Goal: Task Accomplishment & Management: Complete application form

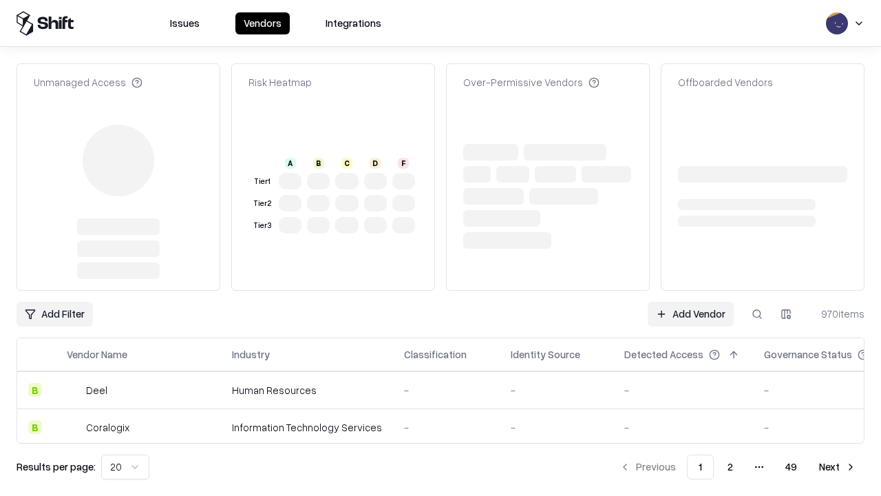
click at [691, 302] on link "Add Vendor" at bounding box center [691, 314] width 86 height 25
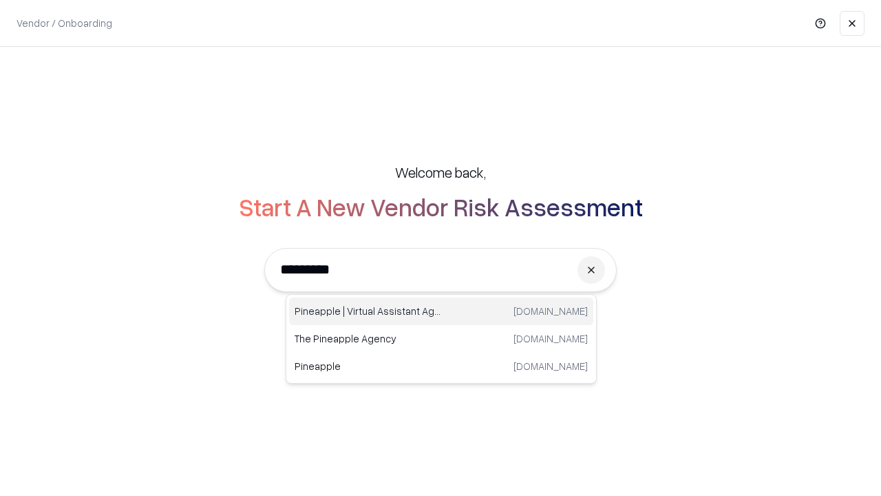
click at [441, 311] on div "Pineapple | Virtual Assistant Agency [DOMAIN_NAME]" at bounding box center [441, 311] width 304 height 28
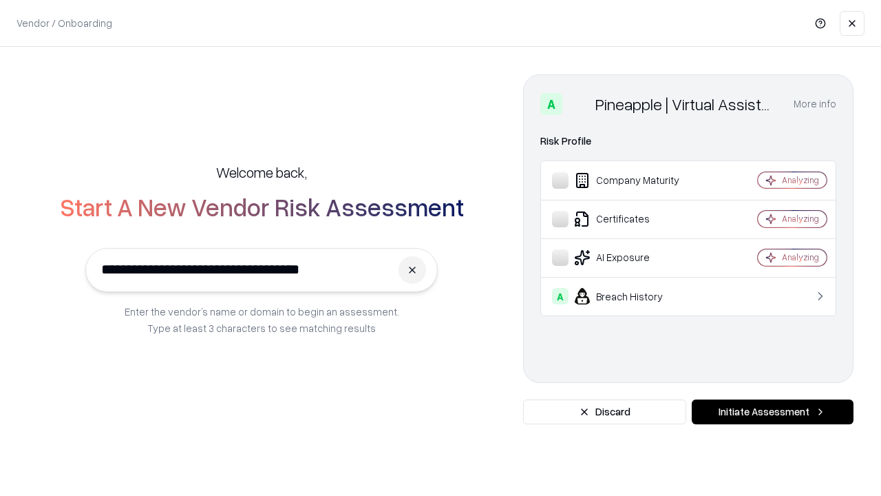
type input "**********"
click at [773, 412] on button "Initiate Assessment" at bounding box center [773, 411] width 162 height 25
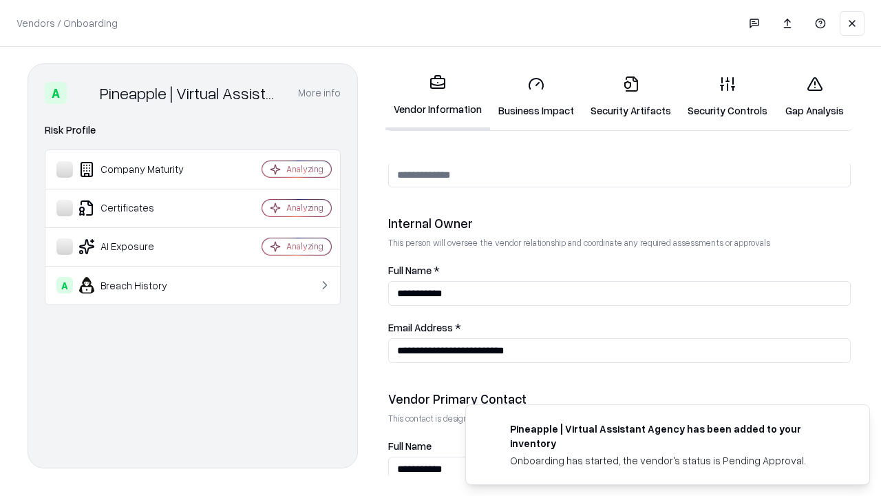
scroll to position [713, 0]
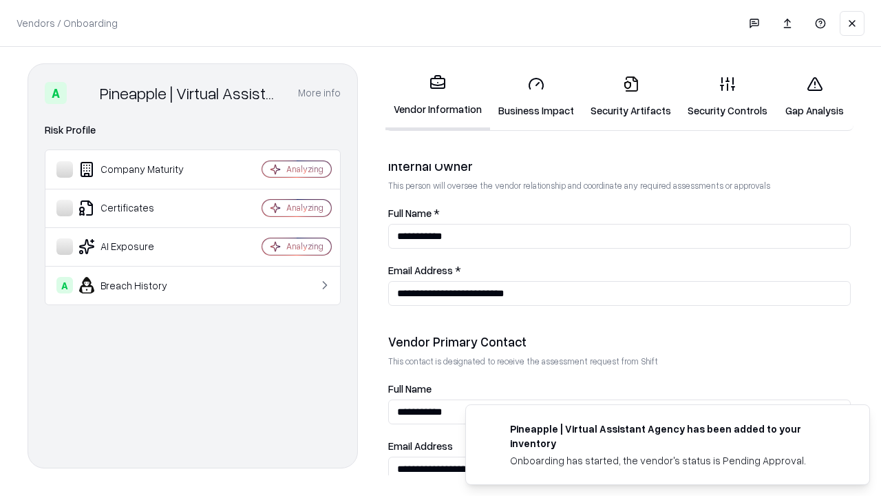
click at [631, 96] on link "Security Artifacts" at bounding box center [631, 97] width 97 height 64
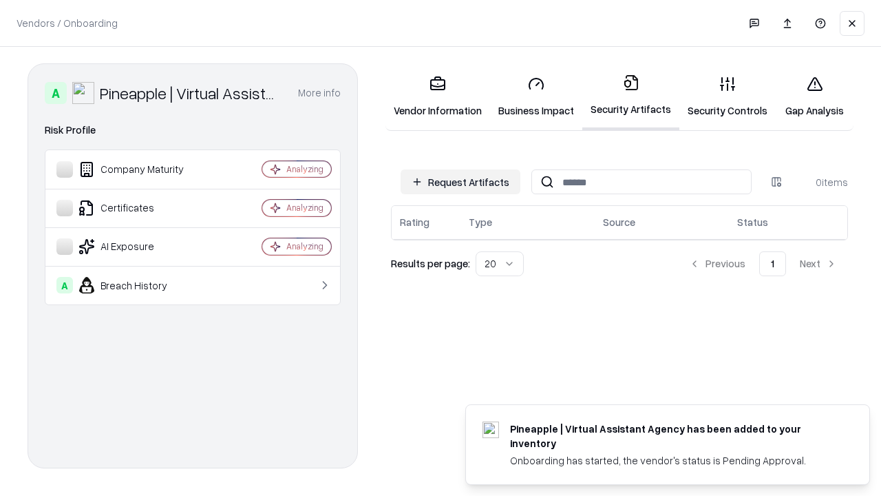
click at [461, 182] on button "Request Artifacts" at bounding box center [461, 181] width 120 height 25
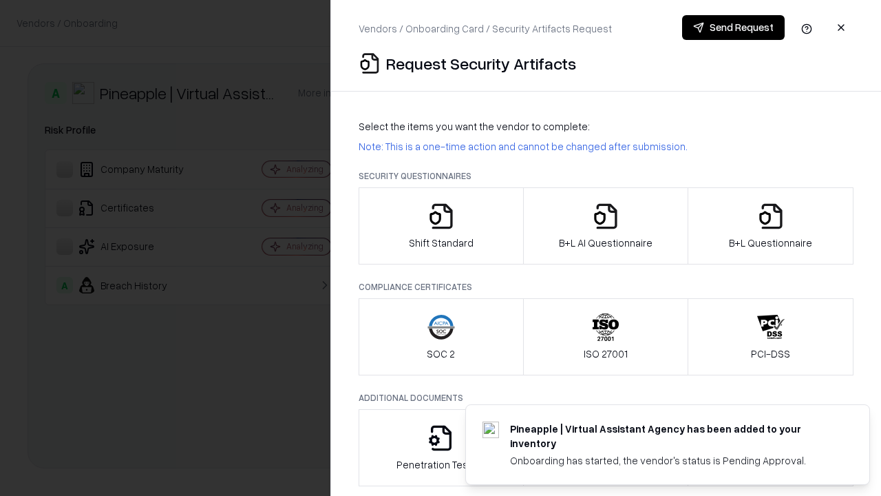
click at [771, 226] on icon "button" at bounding box center [771, 216] width 28 height 28
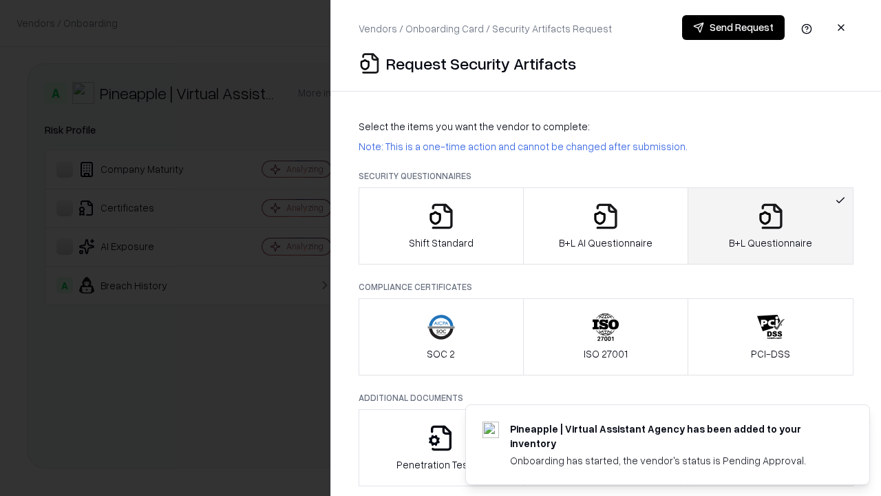
click at [605, 226] on icon "button" at bounding box center [606, 216] width 28 height 28
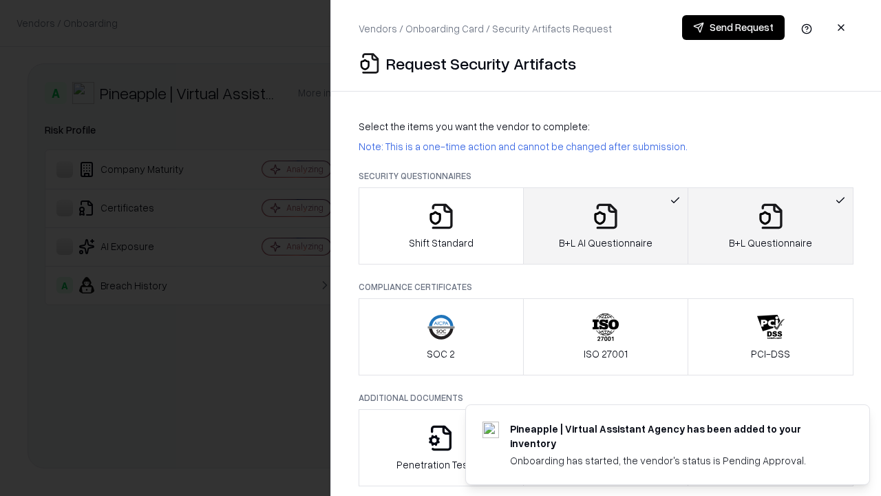
click at [733, 28] on button "Send Request" at bounding box center [733, 27] width 103 height 25
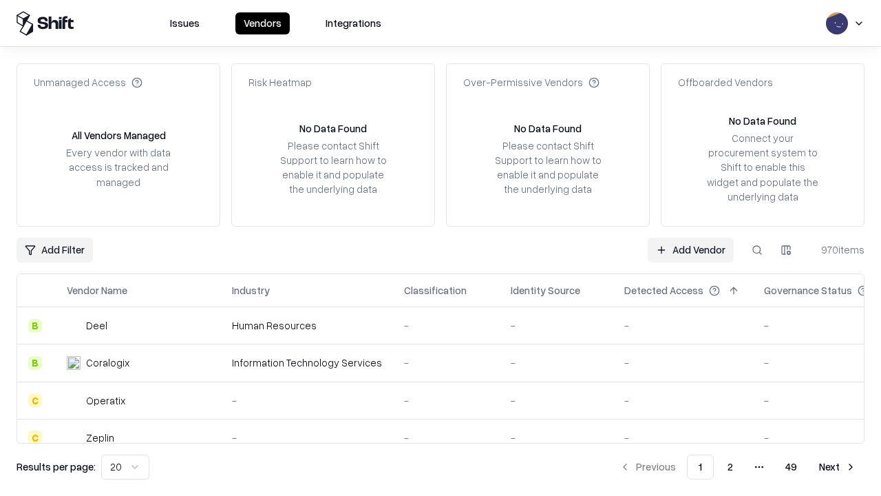
click at [757, 249] on button at bounding box center [757, 250] width 25 height 25
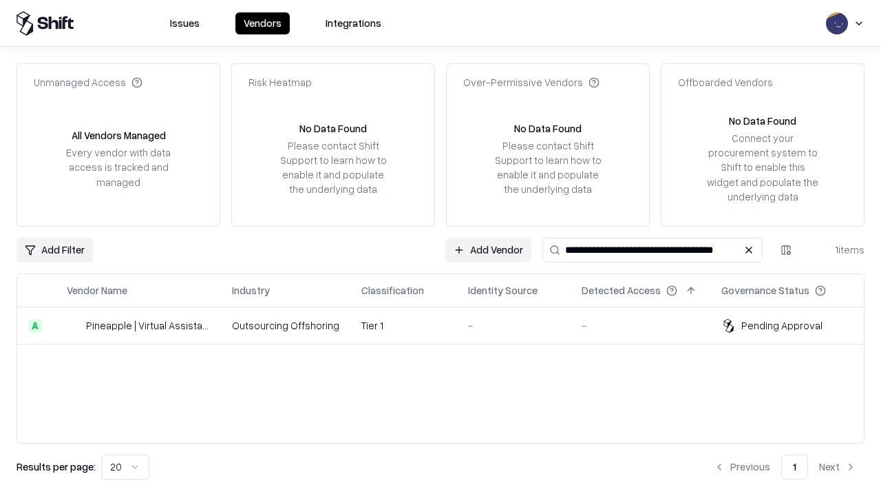
type input "**********"
click at [449, 325] on td "Tier 1" at bounding box center [404, 325] width 107 height 37
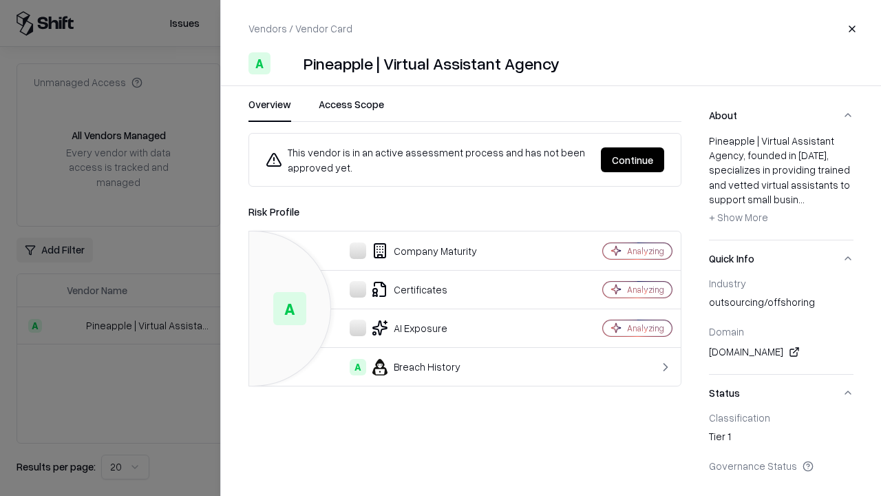
click at [633, 160] on button "Continue" at bounding box center [632, 159] width 63 height 25
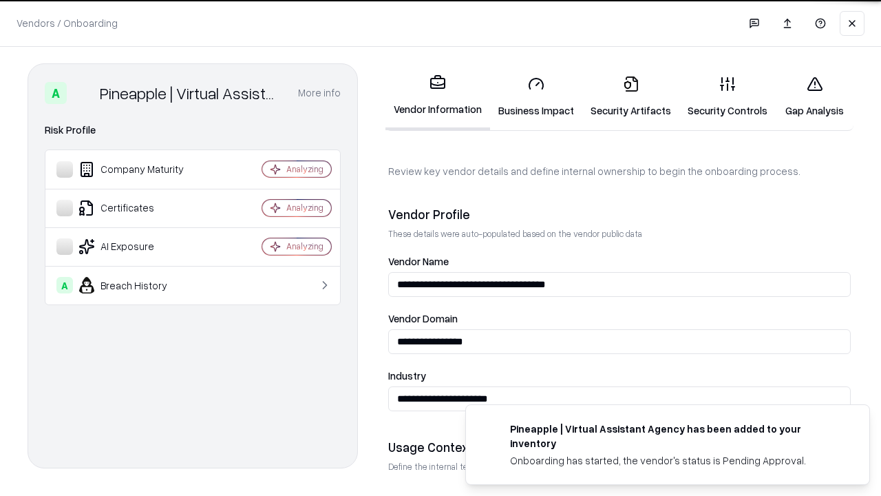
click at [631, 96] on link "Security Artifacts" at bounding box center [631, 97] width 97 height 64
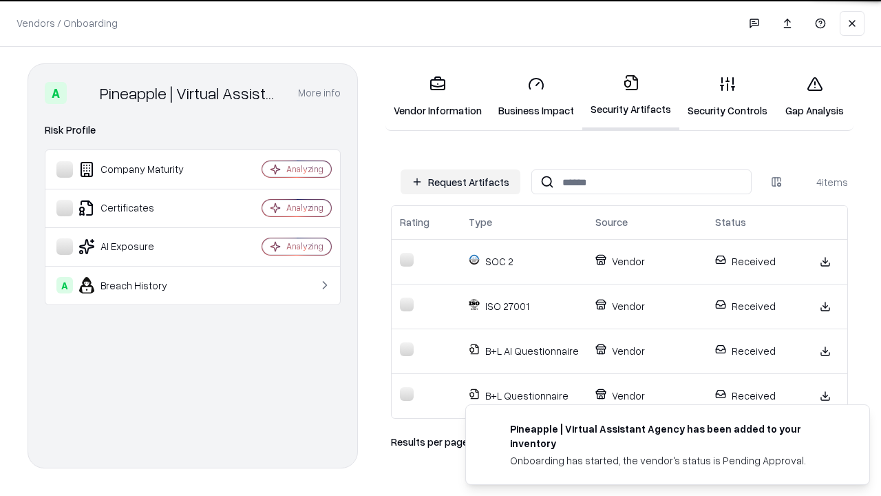
click at [815, 96] on link "Gap Analysis" at bounding box center [815, 97] width 78 height 64
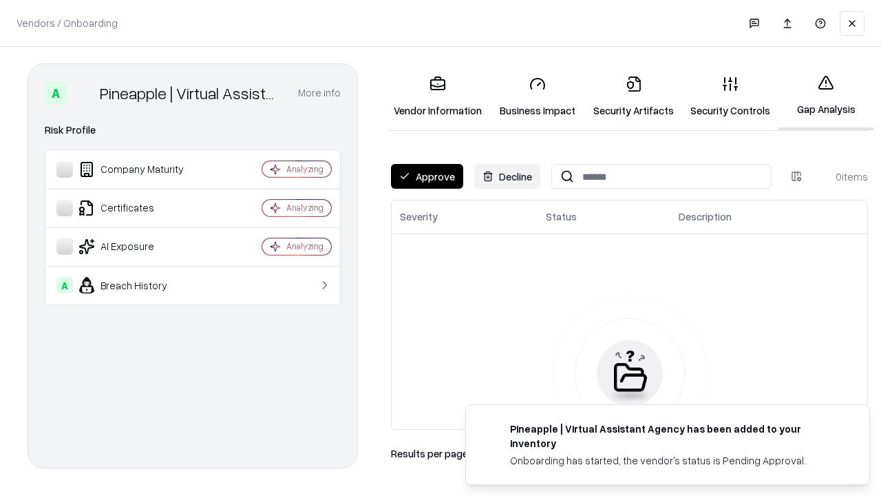
click at [427, 176] on button "Approve" at bounding box center [427, 176] width 72 height 25
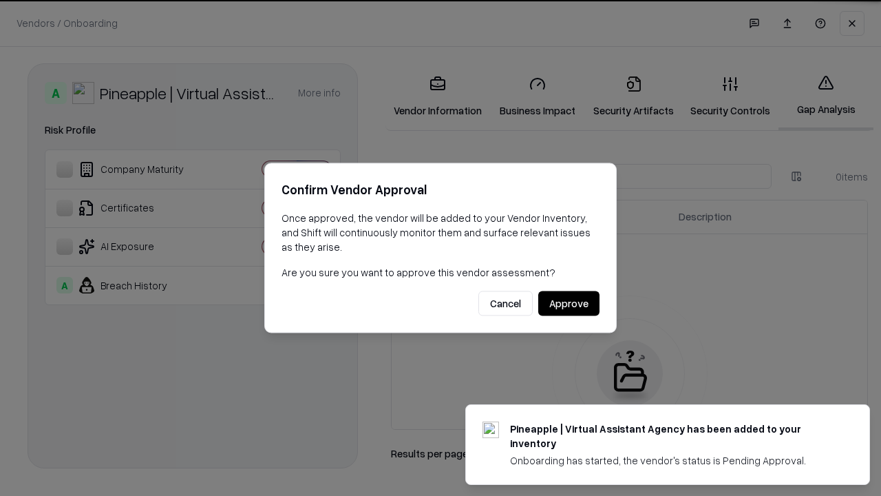
click at [569, 303] on button "Approve" at bounding box center [569, 303] width 61 height 25
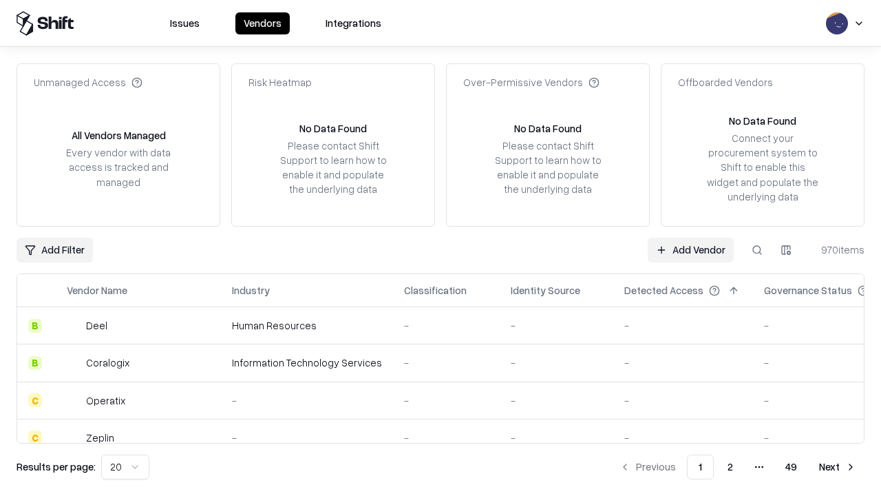
type input "**********"
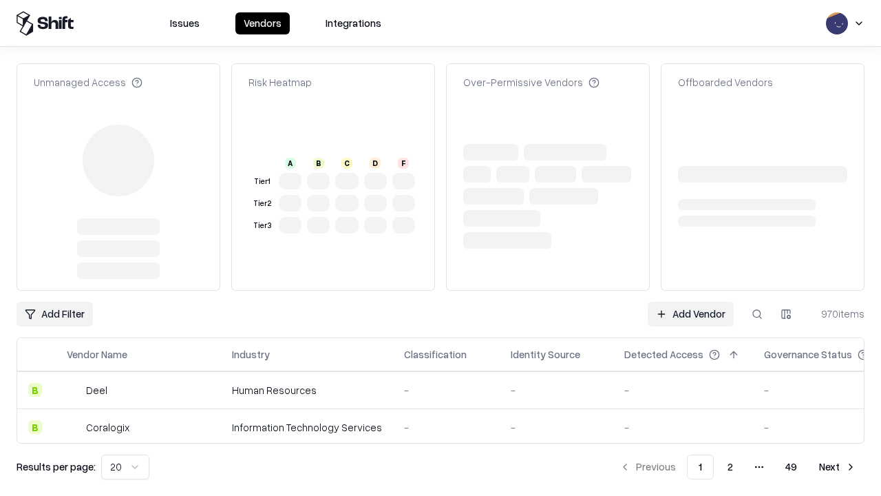
click at [691, 302] on link "Add Vendor" at bounding box center [691, 314] width 86 height 25
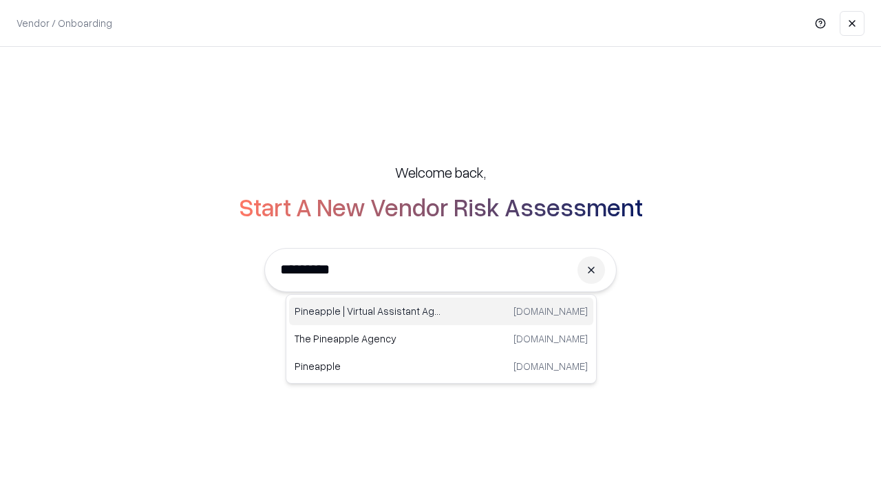
click at [441, 311] on div "Pineapple | Virtual Assistant Agency [DOMAIN_NAME]" at bounding box center [441, 311] width 304 height 28
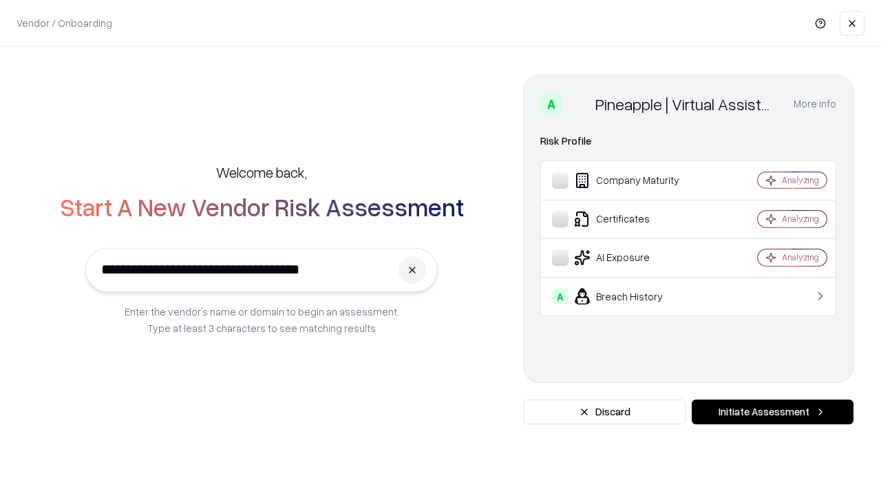
type input "**********"
click at [773, 412] on button "Initiate Assessment" at bounding box center [773, 411] width 162 height 25
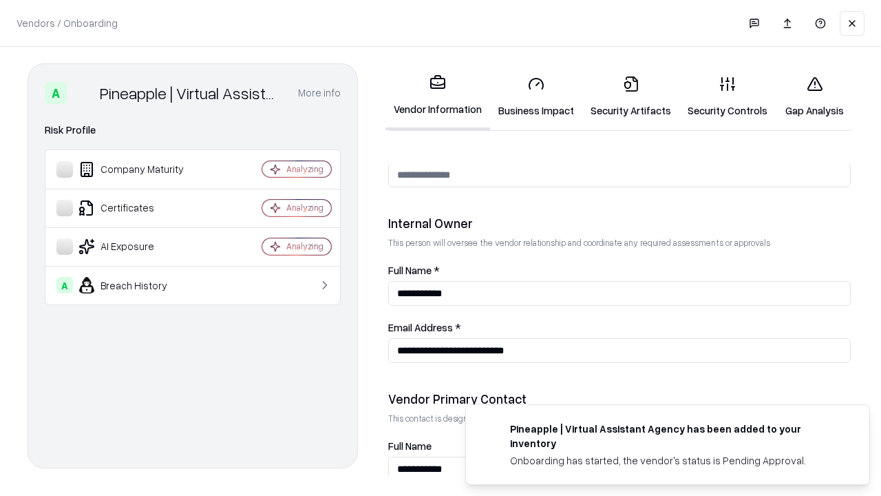
scroll to position [713, 0]
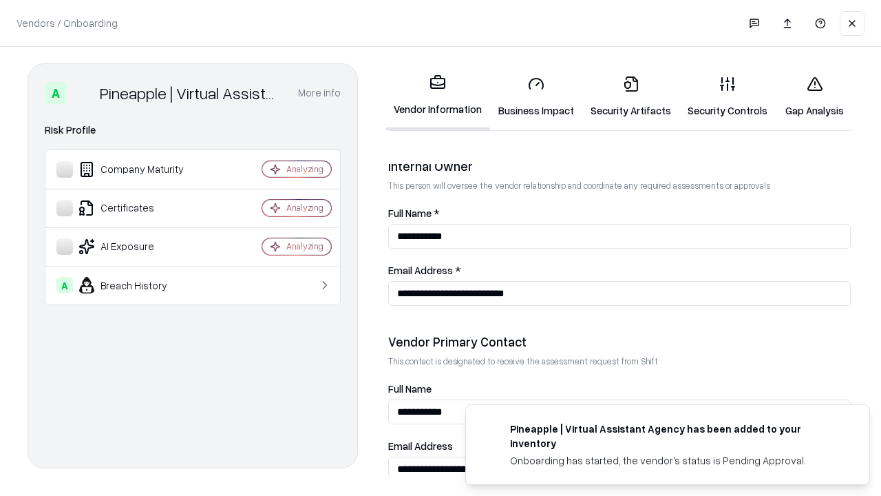
click at [815, 96] on link "Gap Analysis" at bounding box center [815, 97] width 78 height 64
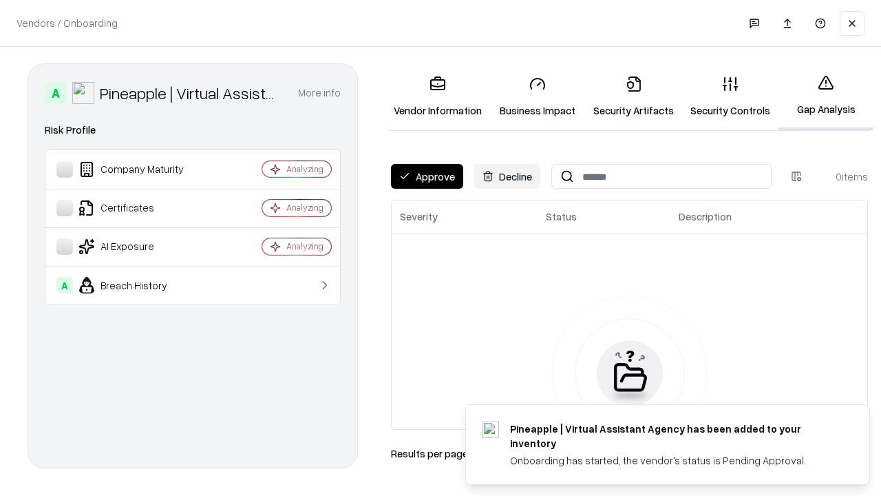
click at [427, 176] on button "Approve" at bounding box center [427, 176] width 72 height 25
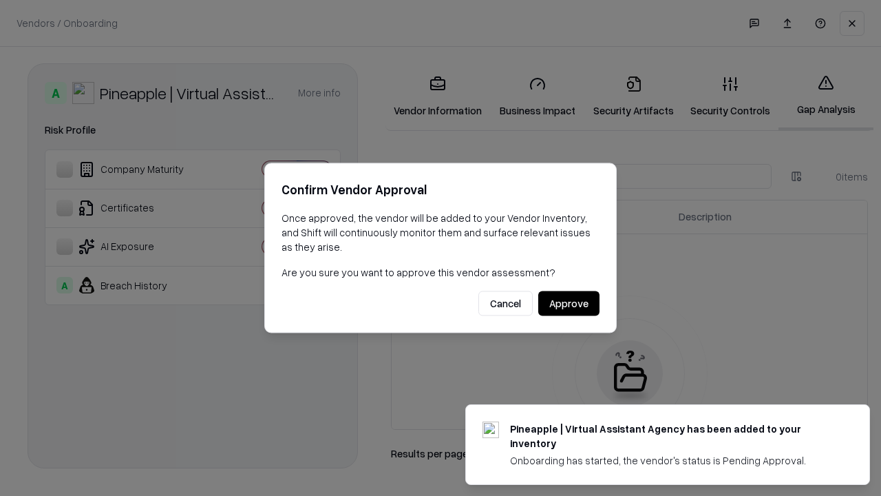
click at [569, 303] on button "Approve" at bounding box center [569, 303] width 61 height 25
